Goal: Contribute content: Add original content to the website for others to see

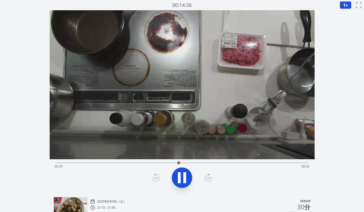
click at [349, 88] on div "録音を破棄しますか? 一度破棄すると回復できなくなります。 キャンセル 記録を破棄 00:14:36 1 × 0.25× 0.5× 1× 1.5倍 2× fu…" at bounding box center [182, 154] width 364 height 309
click at [123, 164] on div "経過時間: 00:33 残り時間: 00:28" at bounding box center [182, 166] width 255 height 8
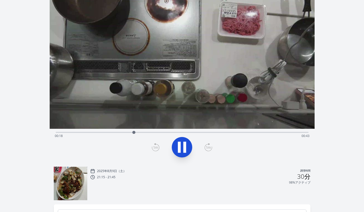
scroll to position [47, 0]
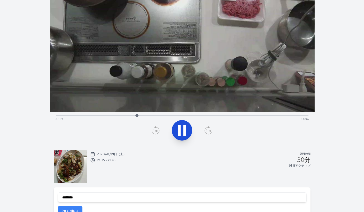
click at [130, 116] on div "経過時間: 00:19 残り時間: 00:42" at bounding box center [182, 119] width 255 height 8
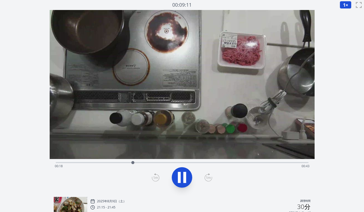
scroll to position [0, 0]
click at [135, 163] on div "経過時間: 00:20 残り時間: 00:41" at bounding box center [182, 166] width 255 height 8
click at [136, 163] on div "経過時間: 00:21 残り時間: 00:40" at bounding box center [182, 166] width 255 height 8
click at [128, 162] on div "経過時間: 00:20 残り時間: 00:41" at bounding box center [182, 166] width 255 height 8
click at [179, 183] on icon at bounding box center [179, 177] width 3 height 11
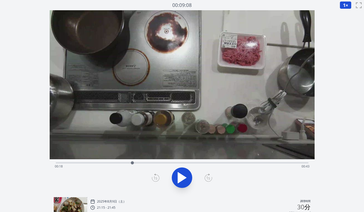
click at [156, 179] on icon at bounding box center [156, 178] width 8 height 8
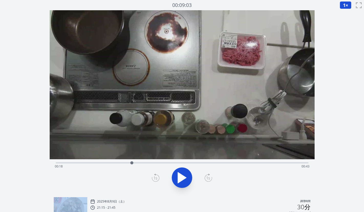
click at [156, 179] on icon at bounding box center [156, 178] width 8 height 8
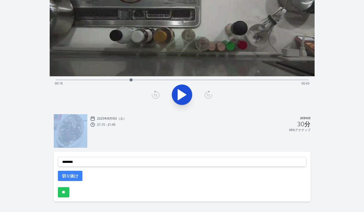
scroll to position [97, 0]
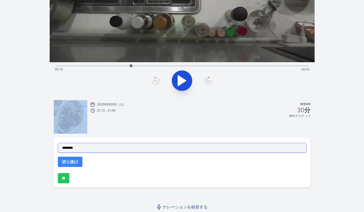
click at [130, 148] on select "**********" at bounding box center [182, 148] width 249 height 10
select select "**********"
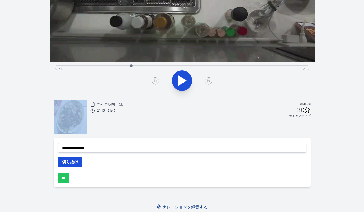
click at [80, 161] on button "切り抜け" at bounding box center [70, 162] width 25 height 10
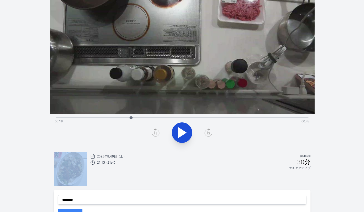
scroll to position [28, 0]
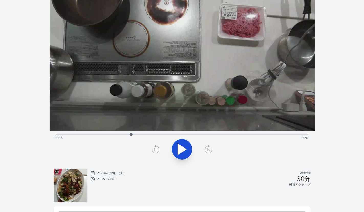
click at [120, 134] on div "経過時間: 00:18 残り時間: 00:43" at bounding box center [182, 138] width 255 height 8
click at [115, 134] on div "経過時間: 00:15 残り時間: 00:46" at bounding box center [182, 138] width 255 height 8
click at [110, 134] on div "経過時間: 00:14 残り時間: 00:47" at bounding box center [182, 138] width 255 height 8
click at [106, 134] on div at bounding box center [110, 135] width 8 height 8
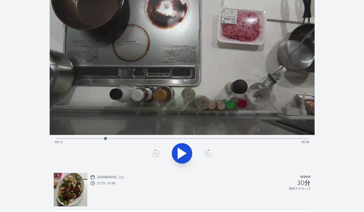
scroll to position [0, 0]
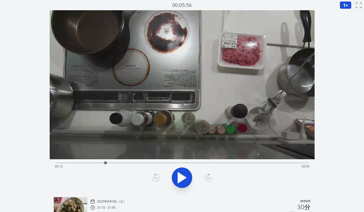
click at [102, 163] on div at bounding box center [106, 163] width 8 height 8
click at [183, 177] on icon at bounding box center [182, 177] width 8 height 11
click at [183, 177] on icon at bounding box center [182, 178] width 14 height 14
click at [183, 177] on icon at bounding box center [182, 177] width 8 height 11
click at [183, 177] on icon at bounding box center [182, 178] width 14 height 14
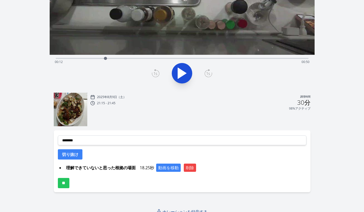
scroll to position [109, 0]
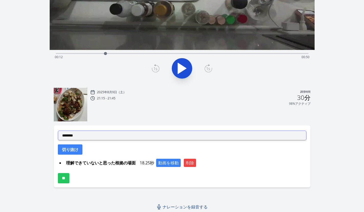
click at [147, 133] on select "**********" at bounding box center [182, 136] width 249 height 10
select select "**********"
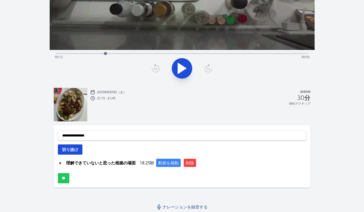
click at [74, 151] on font "切り抜け" at bounding box center [70, 150] width 16 height 6
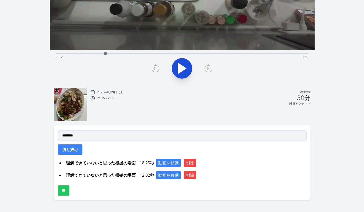
click at [111, 135] on select "**********" at bounding box center [182, 136] width 249 height 10
select select "**********"
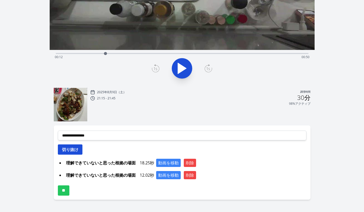
click at [75, 152] on font "切り抜け" at bounding box center [70, 150] width 16 height 6
select select
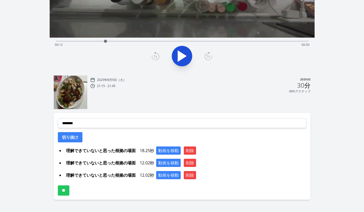
scroll to position [126, 0]
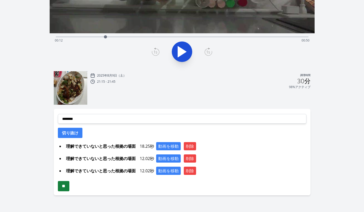
click at [66, 190] on input "**" at bounding box center [64, 186] width 12 height 10
